Goal: Transaction & Acquisition: Purchase product/service

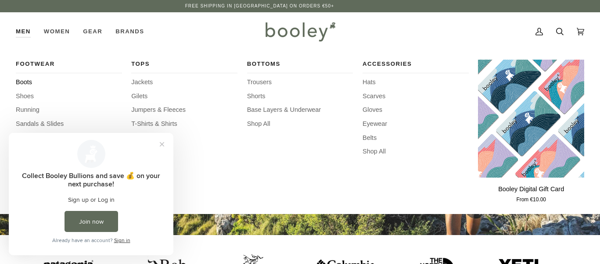
click at [29, 80] on span "Boots" at bounding box center [69, 83] width 106 height 10
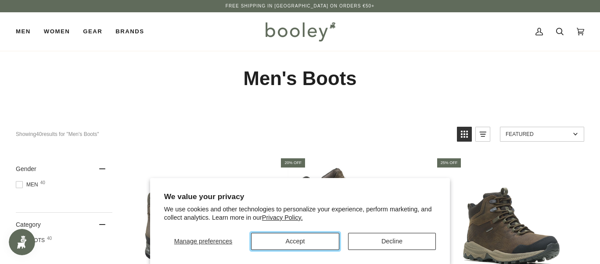
click at [296, 242] on button "Accept" at bounding box center [295, 241] width 88 height 17
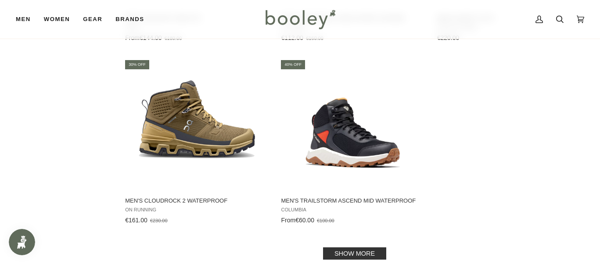
scroll to position [1241, 0]
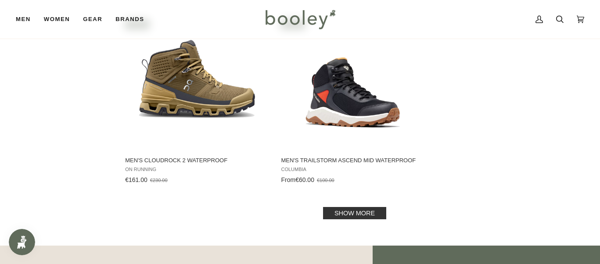
click at [329, 207] on link "Show more" at bounding box center [354, 213] width 63 height 12
